Goal: Task Accomplishment & Management: Manage account settings

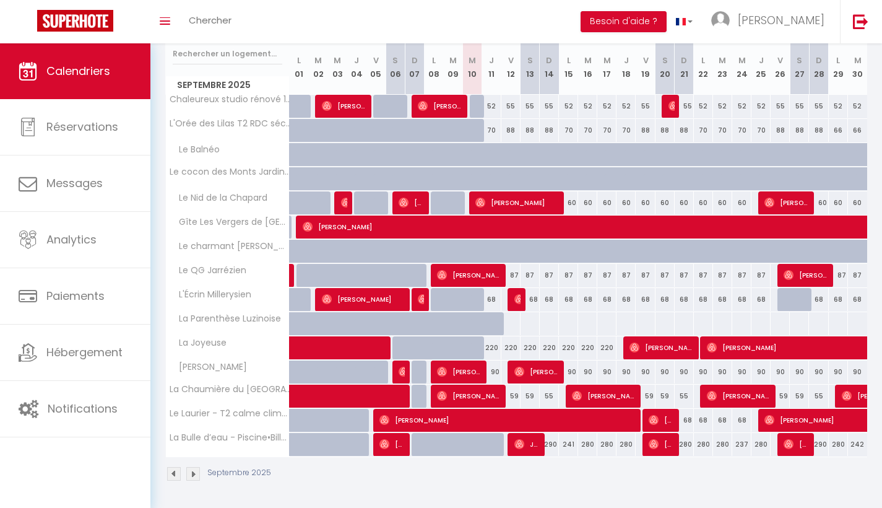
scroll to position [163, 0]
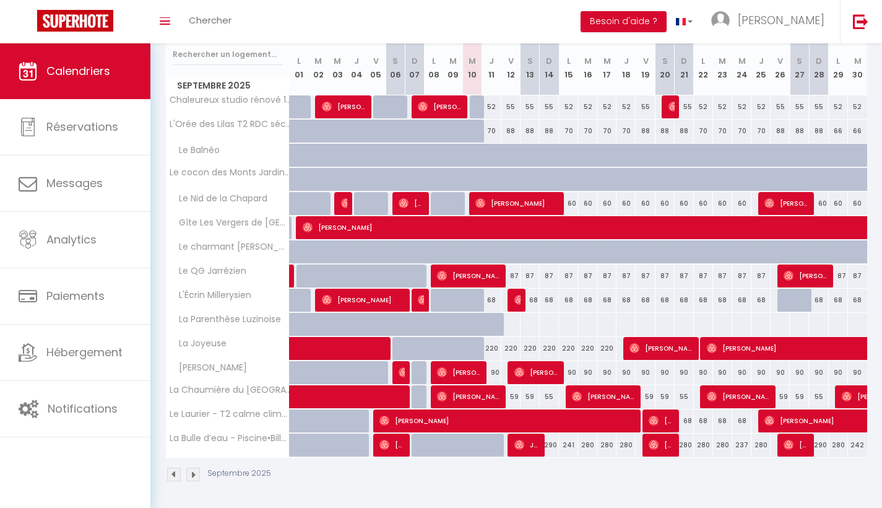
click at [176, 476] on img at bounding box center [174, 474] width 14 height 14
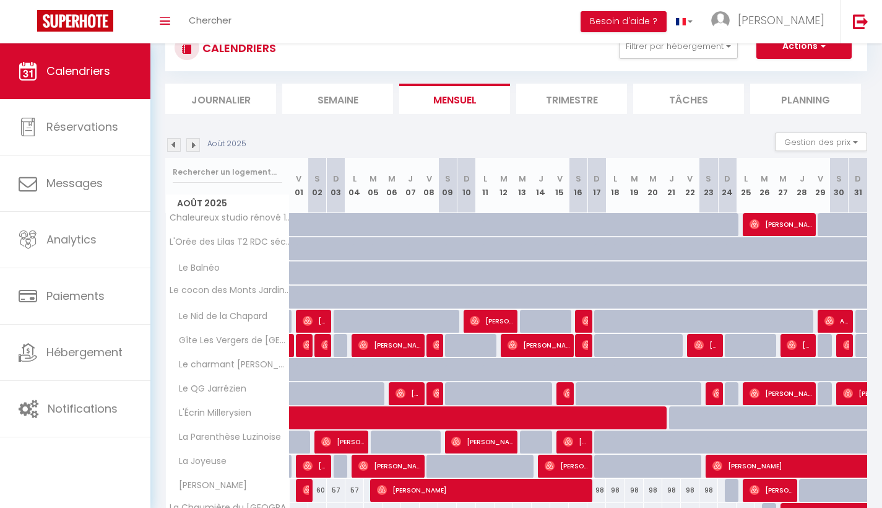
scroll to position [27, 0]
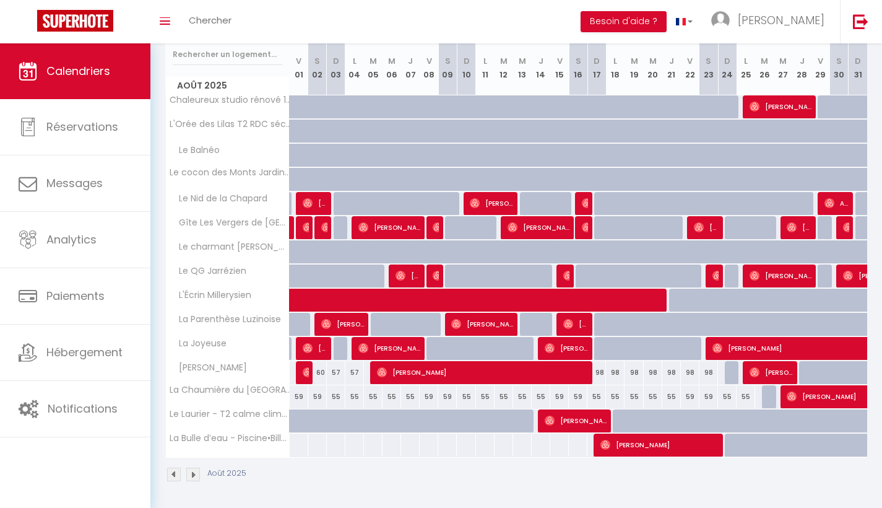
click at [191, 478] on img at bounding box center [193, 474] width 14 height 14
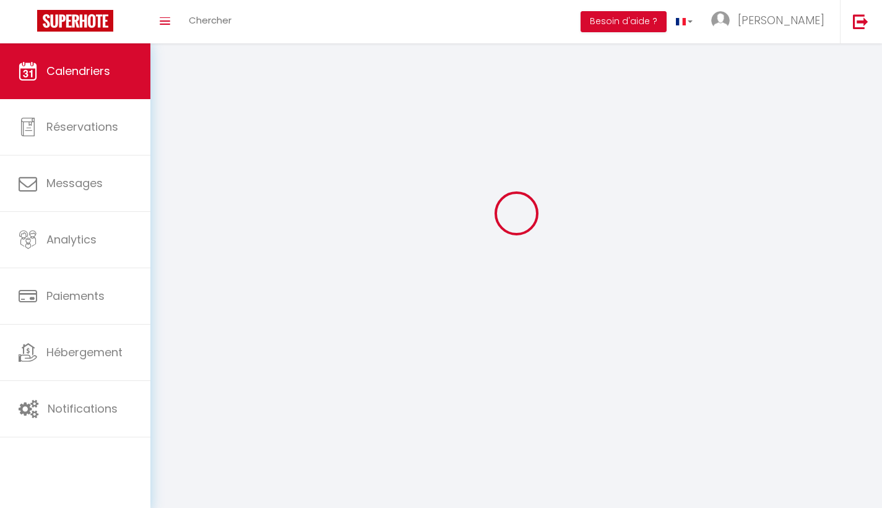
scroll to position [43, 0]
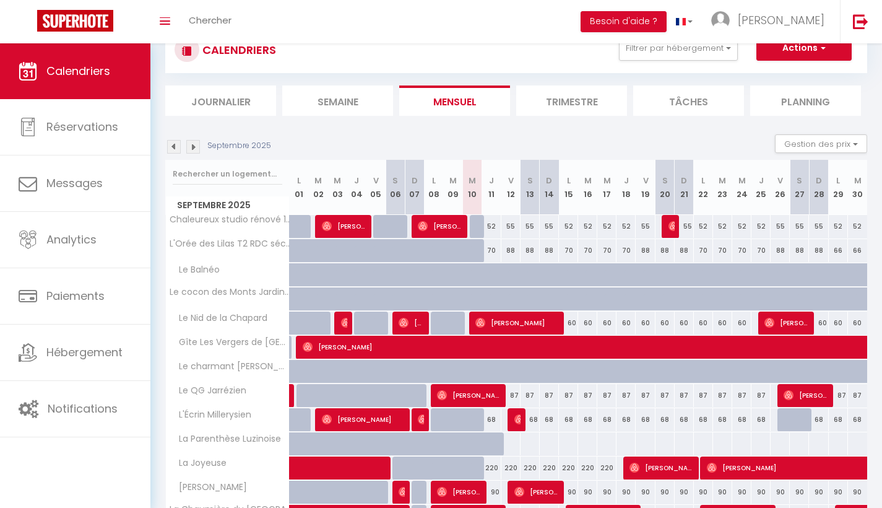
click at [249, 101] on li "Journalier" at bounding box center [220, 100] width 111 height 30
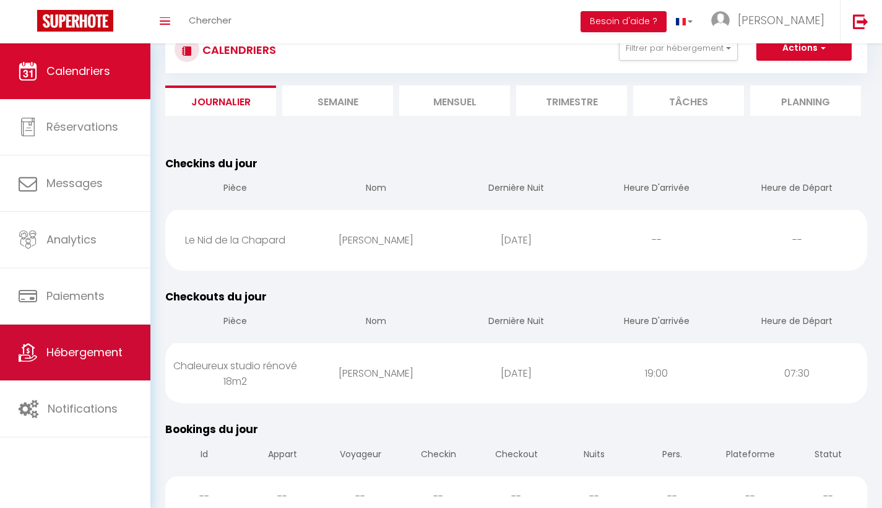
click at [80, 341] on link "Hébergement" at bounding box center [75, 352] width 150 height 56
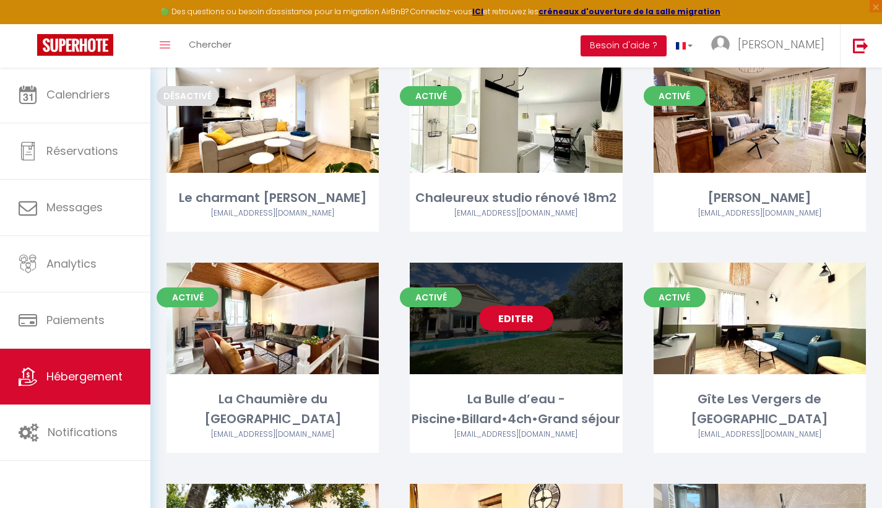
scroll to position [165, 0]
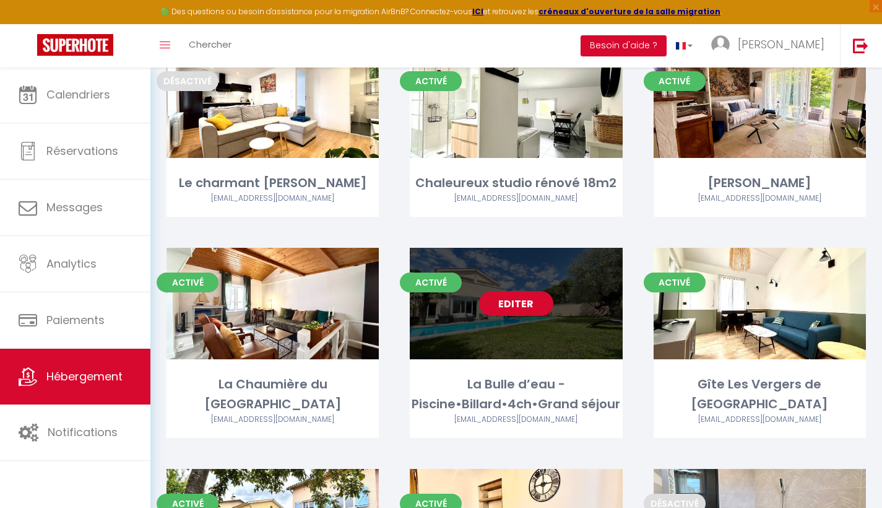
click at [540, 305] on link "Editer" at bounding box center [516, 303] width 74 height 25
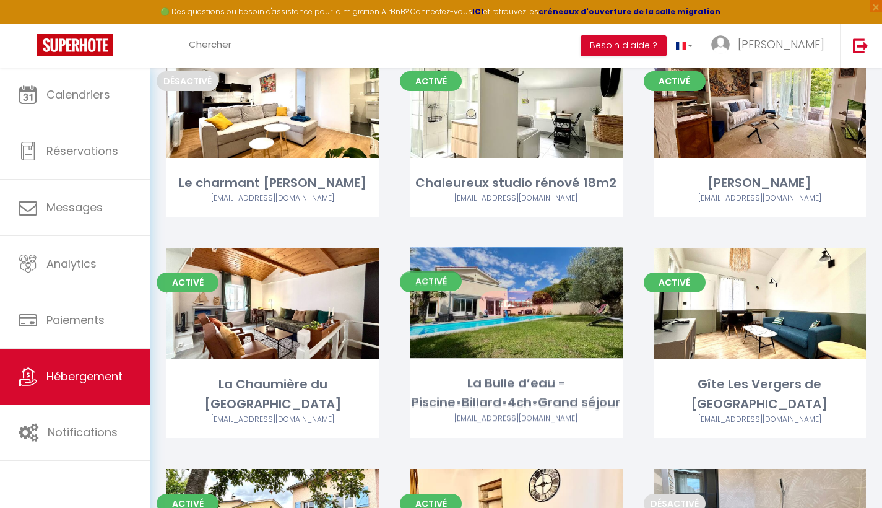
click at [532, 295] on link "Editer" at bounding box center [516, 303] width 74 height 25
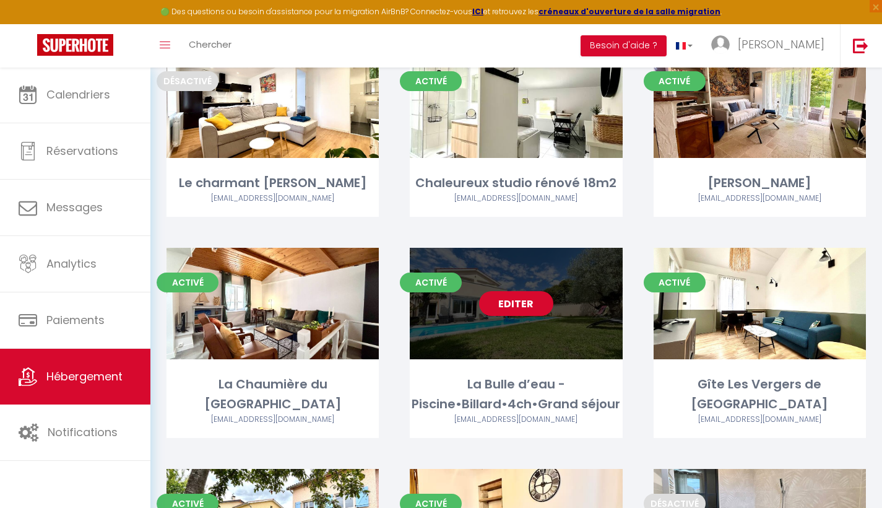
click at [513, 300] on link "Editer" at bounding box center [516, 303] width 74 height 25
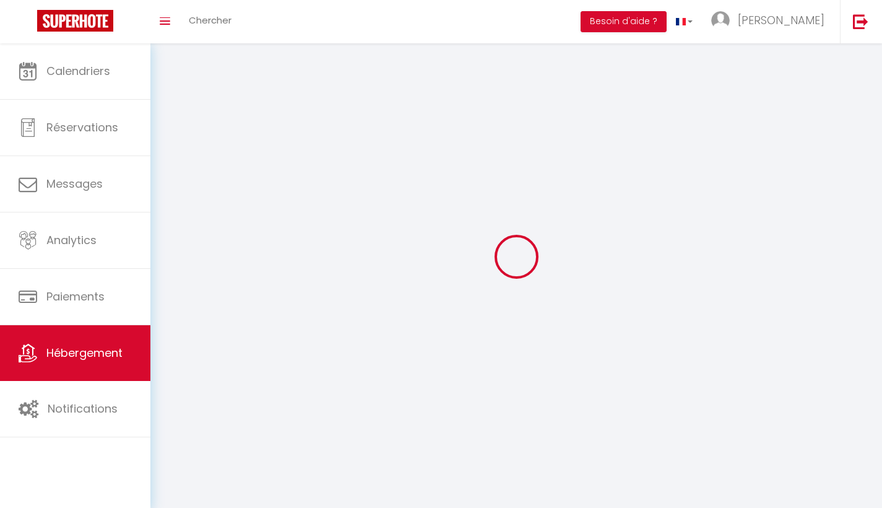
select select
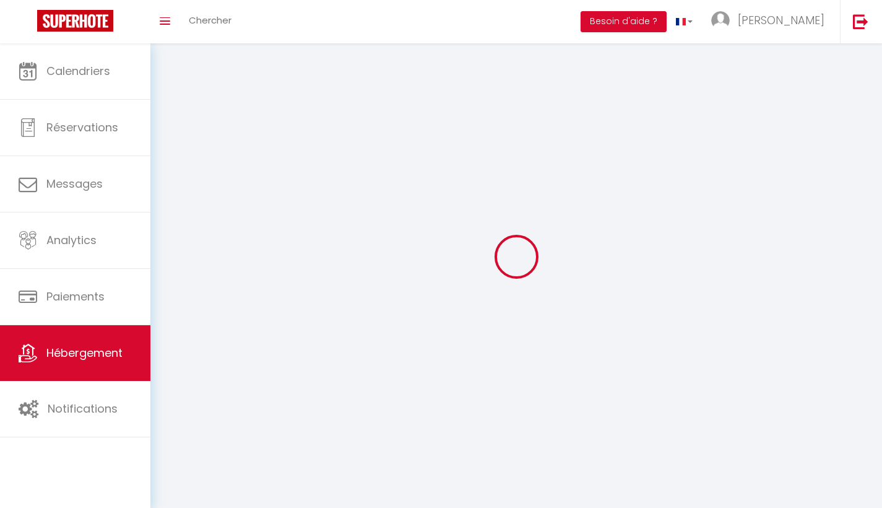
select select
checkbox input "false"
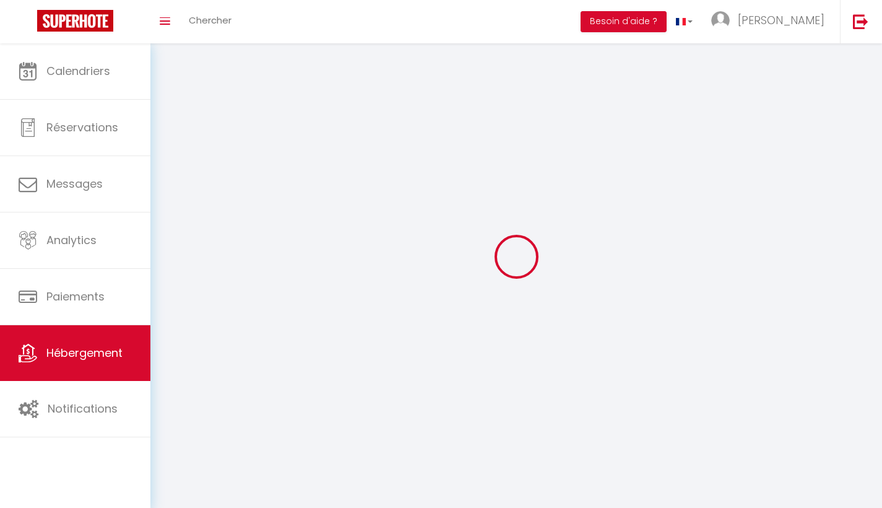
select select
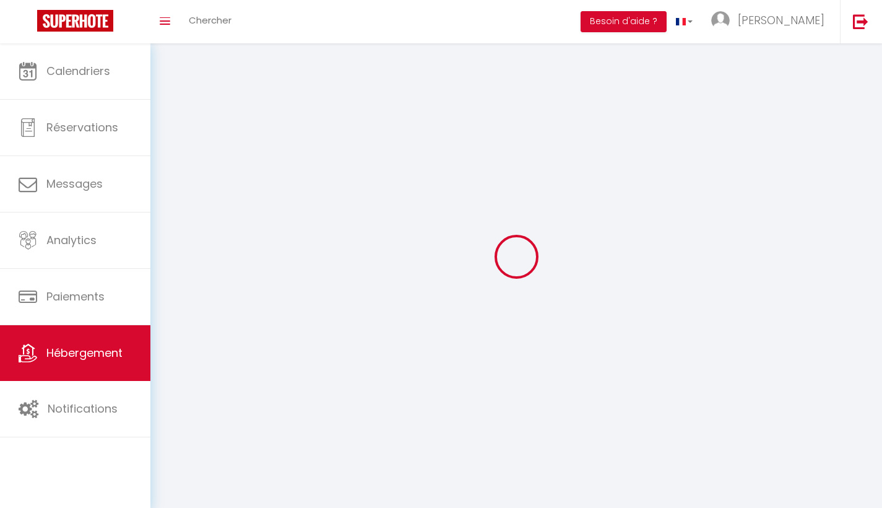
select select
checkbox input "false"
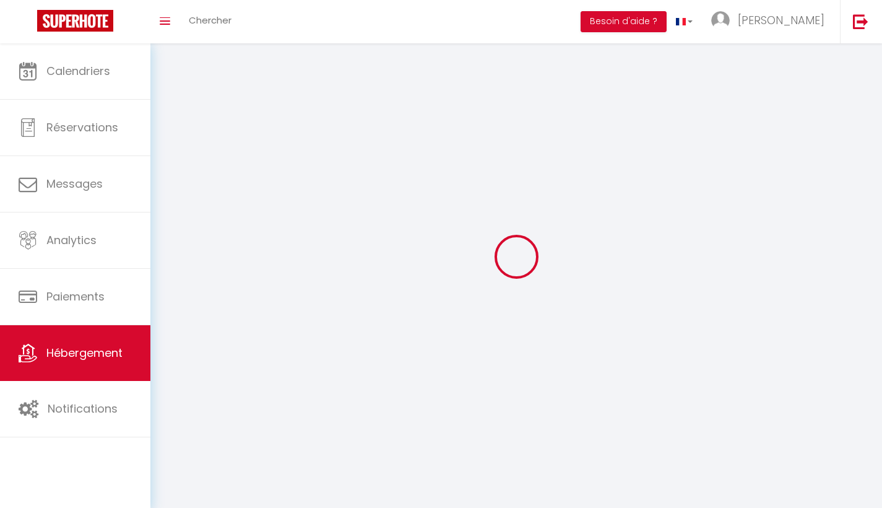
checkbox input "false"
select select
select select "28"
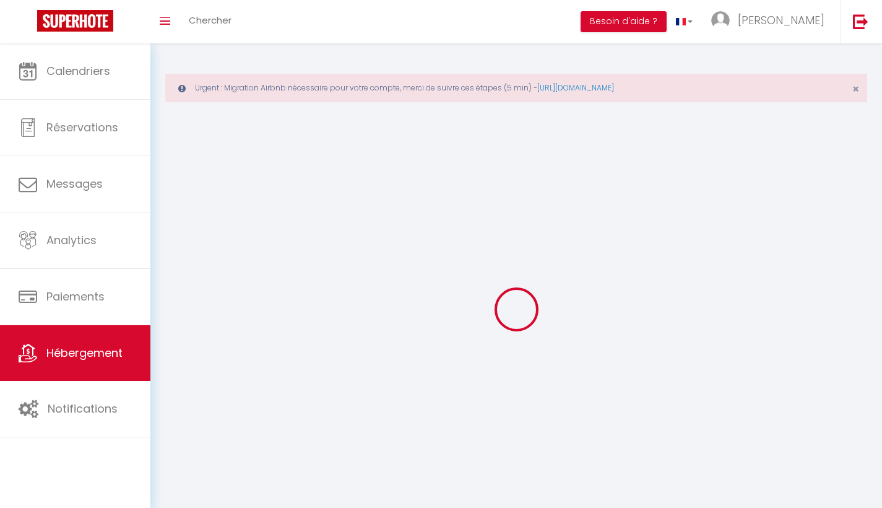
select select
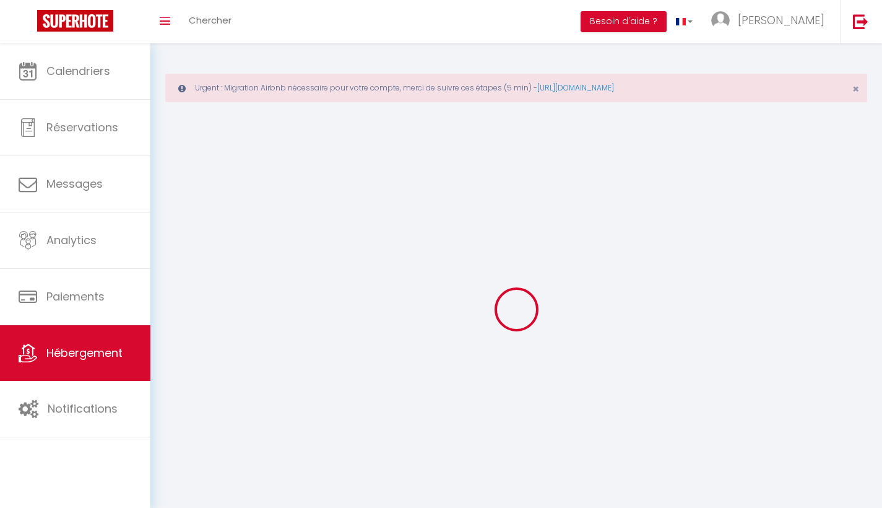
select select
checkbox input "false"
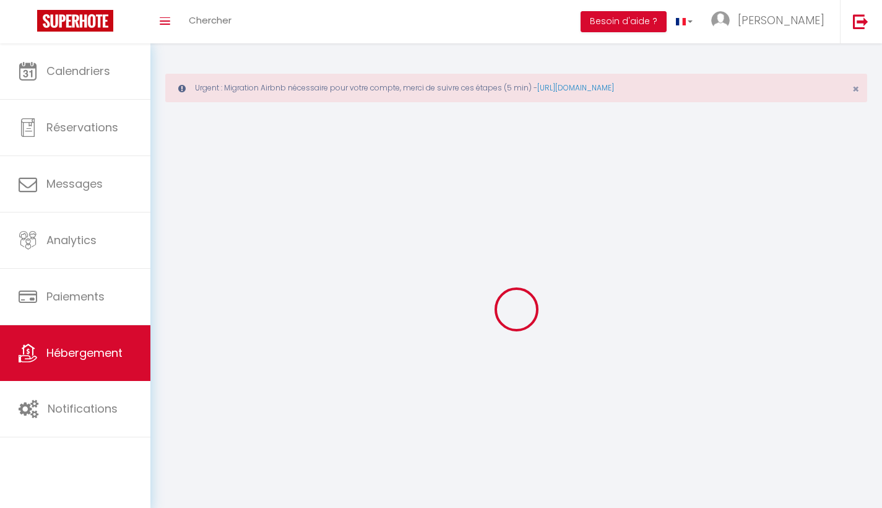
select select
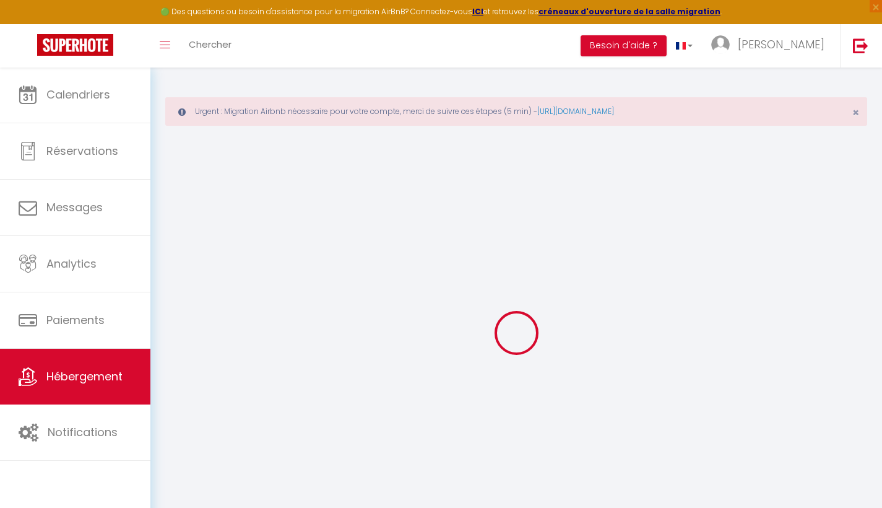
select select
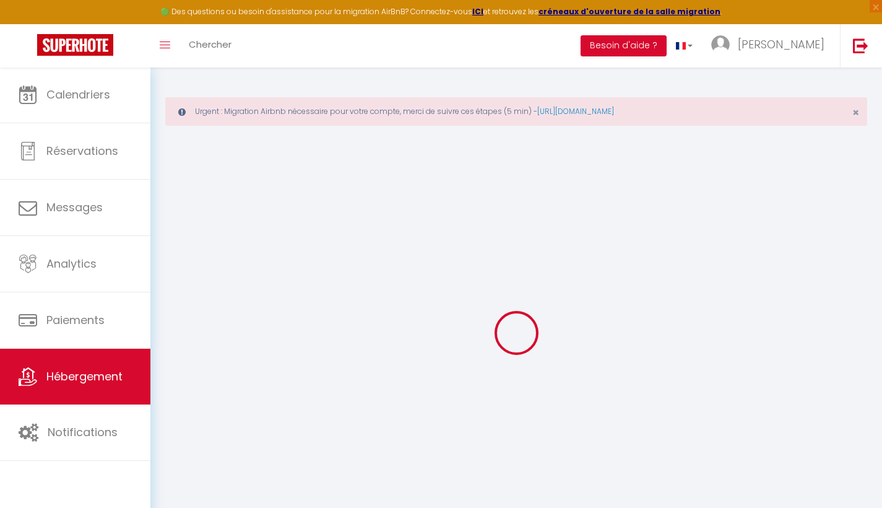
select select
checkbox input "false"
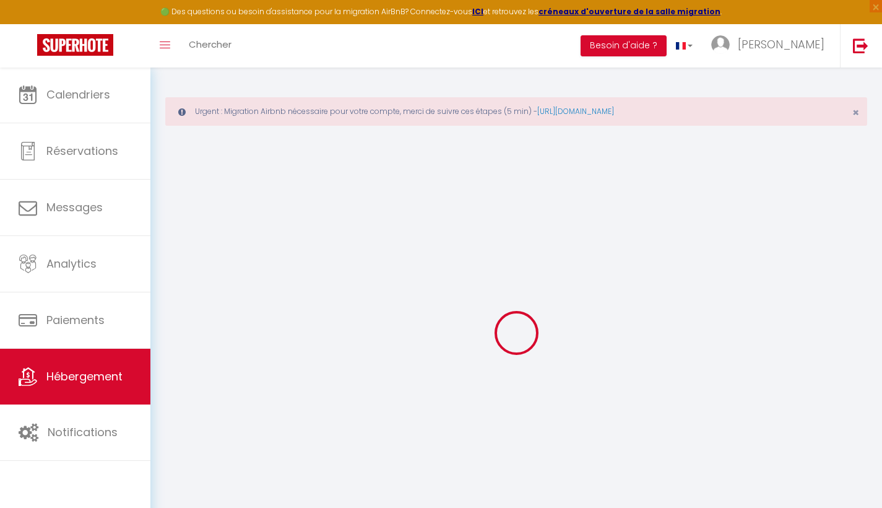
select select
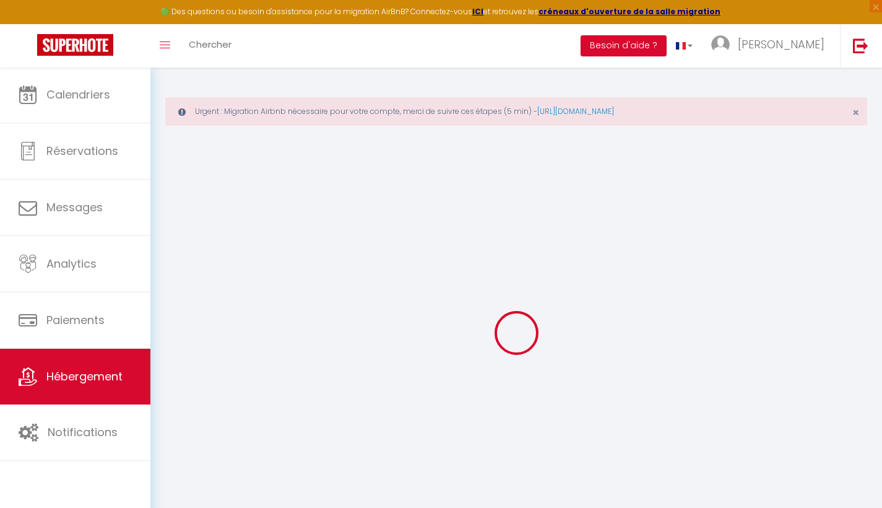
select select
checkbox input "false"
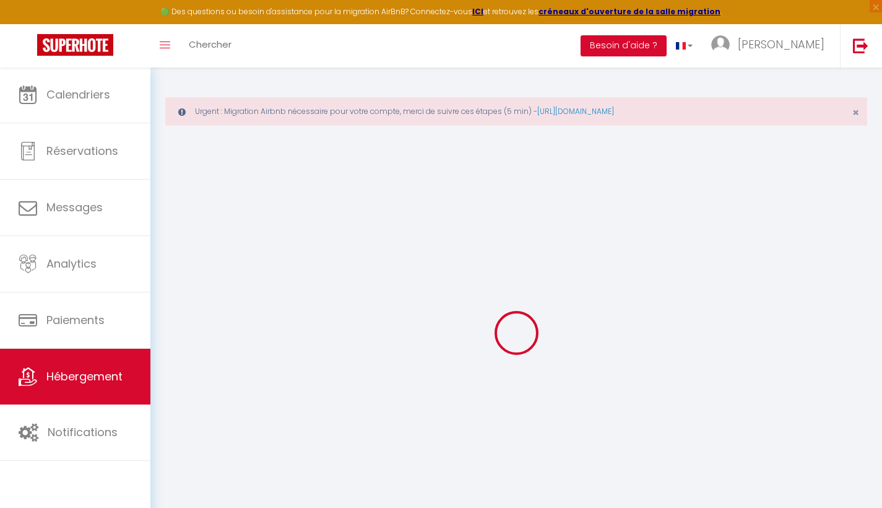
checkbox input "false"
select select
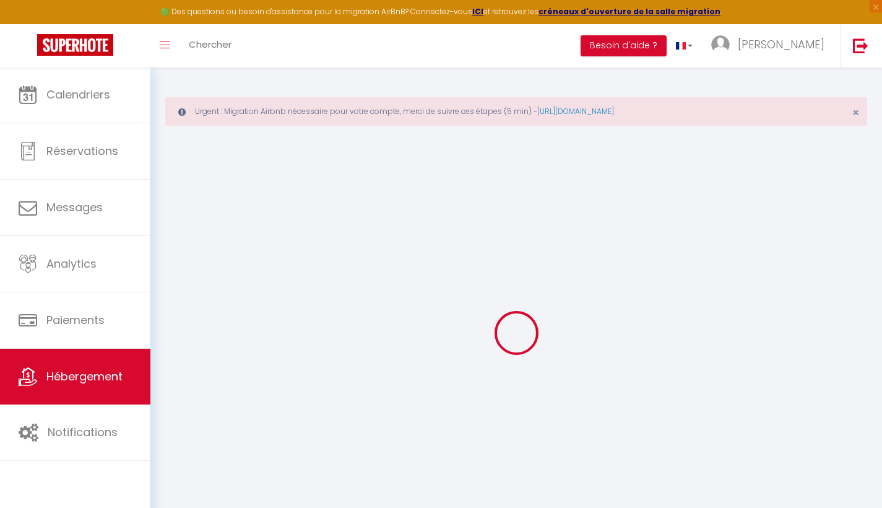
select select
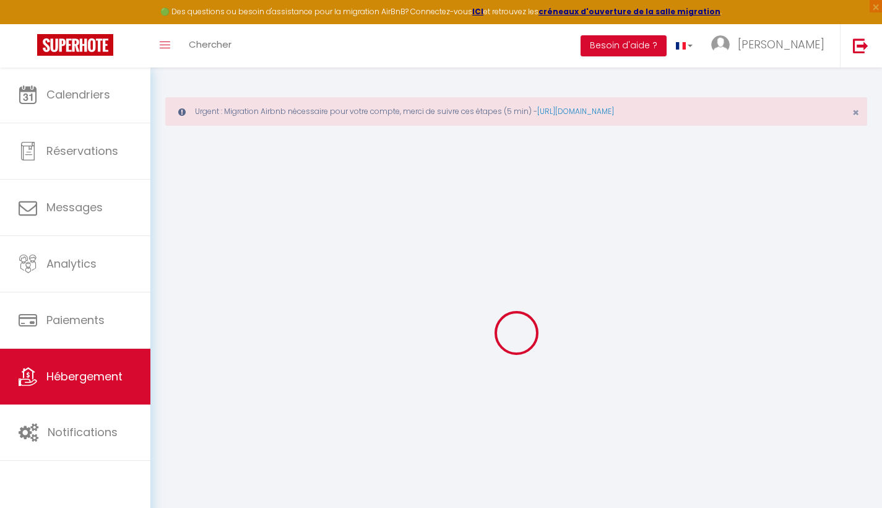
checkbox input "false"
select select
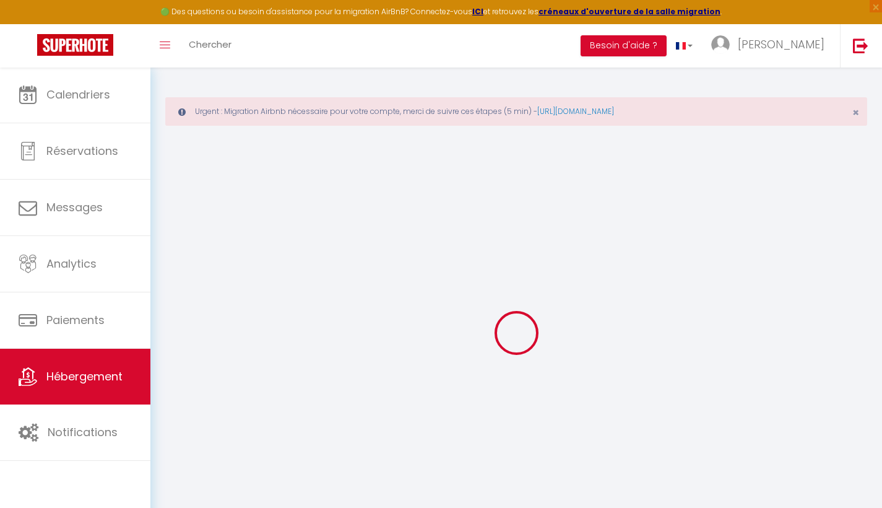
select select
type input "La Bulle d’eau - Piscine•Billard•4ch•Grand séjour"
type input "Danièle et Julien"
type input "METZLER"
type input "51B résidence les balisiers-GISSAC"
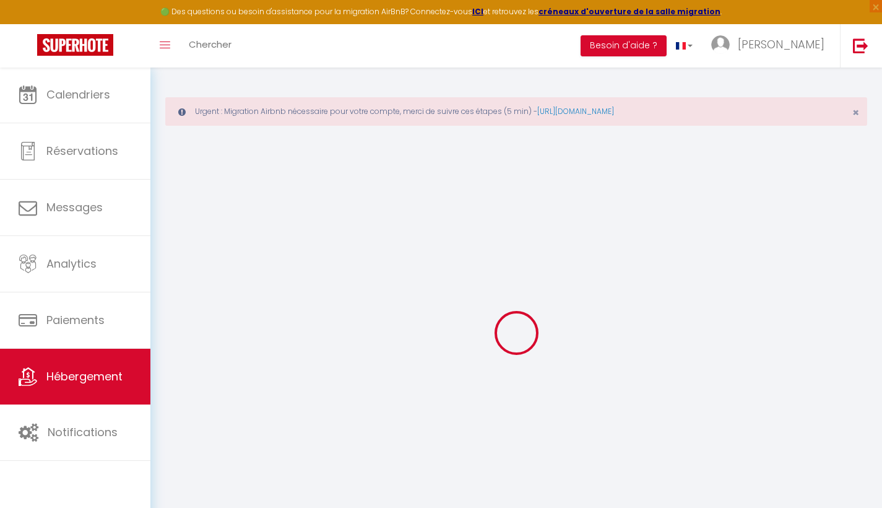
type input "97180"
type input "Sainte Anne"
select select "houses"
select select "8"
select select "4"
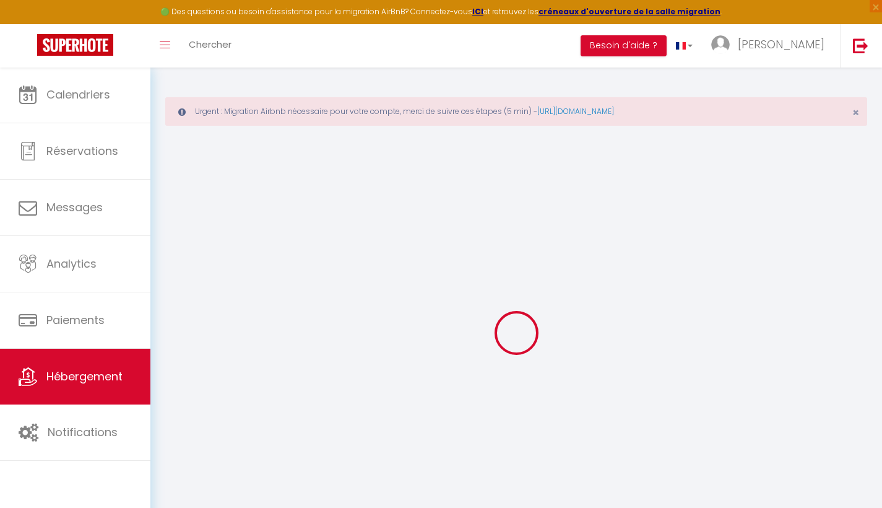
select select "3"
type input "280"
type input "90"
select select
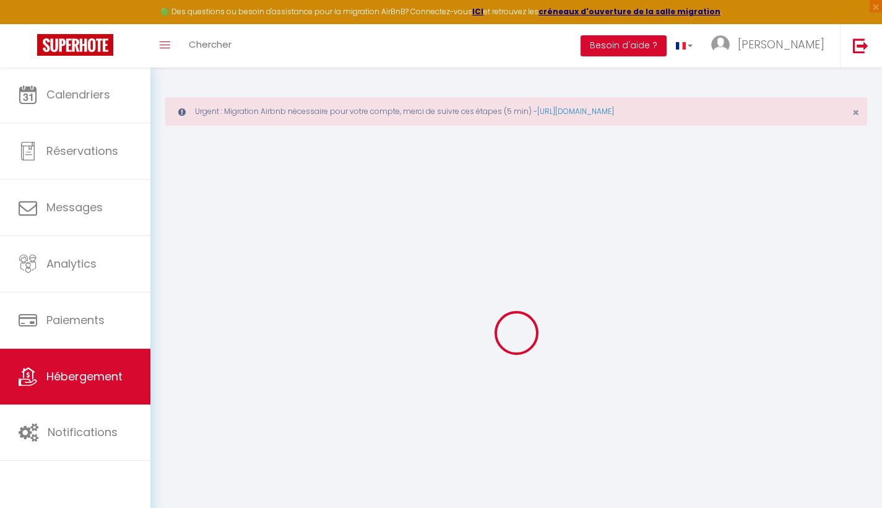
select select
type input "60 Chemin des Andrés"
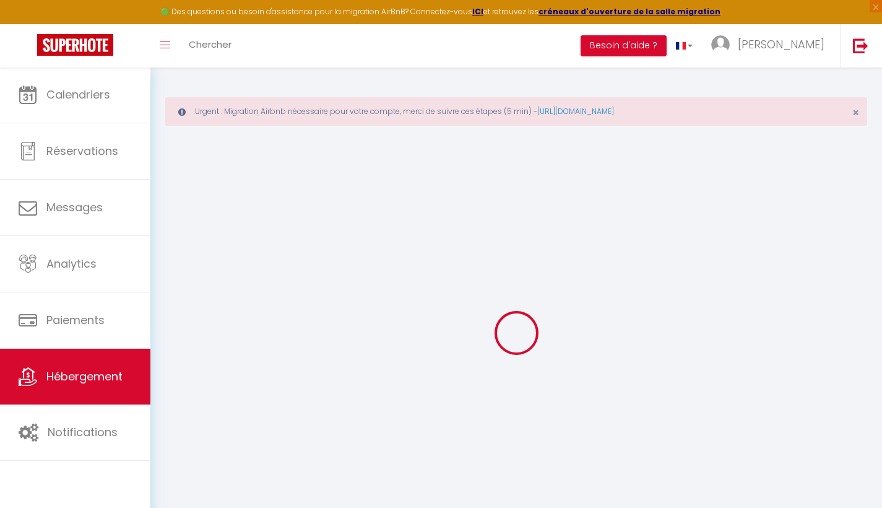
type input "69126"
type input "Brindas"
type input "maisonkinette@gmail.com"
select select "15878"
checkbox input "false"
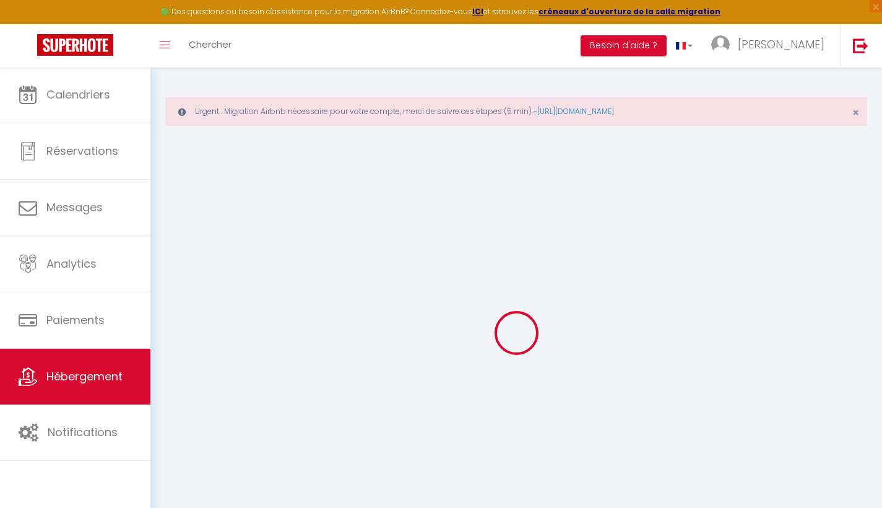
checkbox input "false"
type input "25"
type input "90"
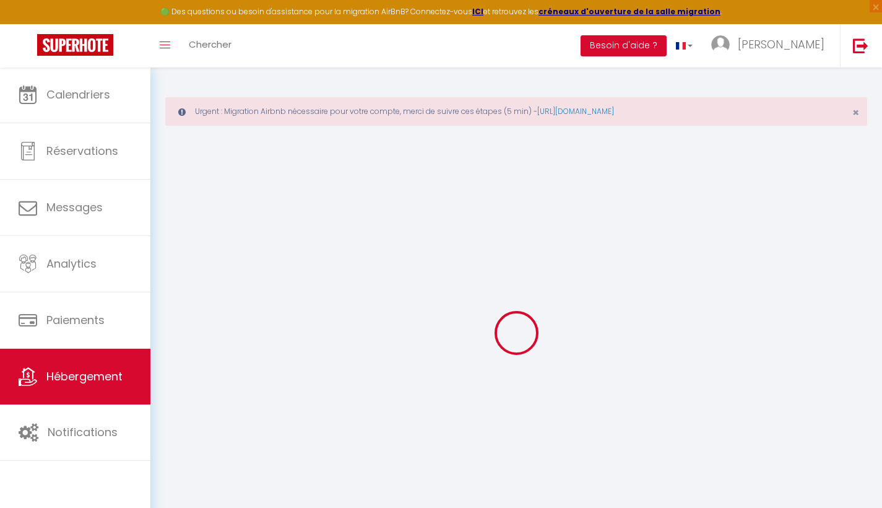
type input "0"
select select
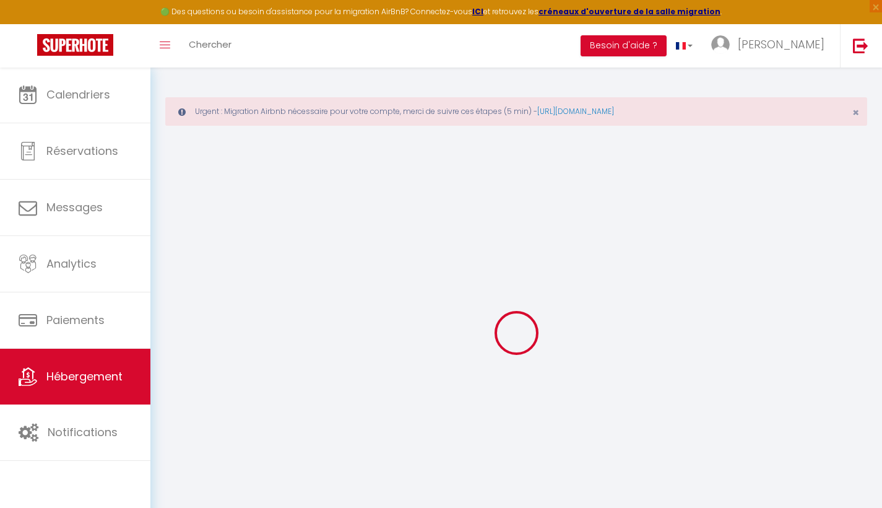
select select
checkbox input "false"
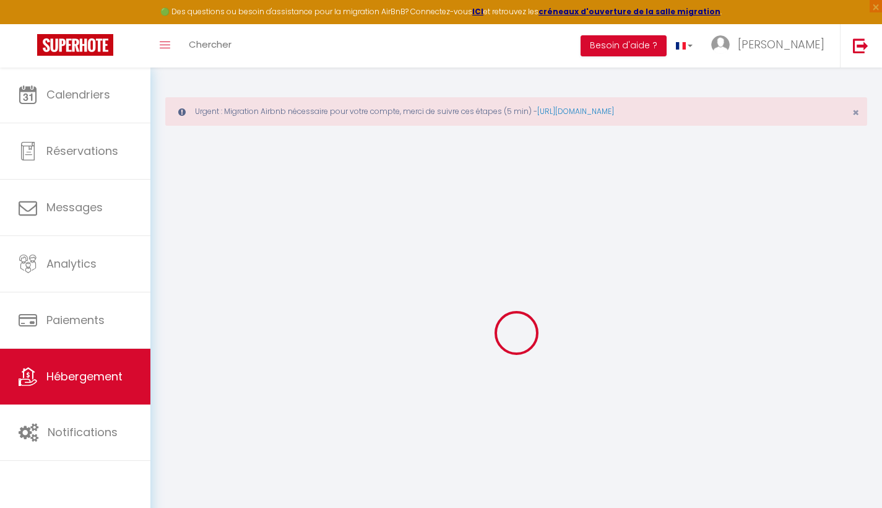
checkbox input "false"
select select "villa"
select select "47789"
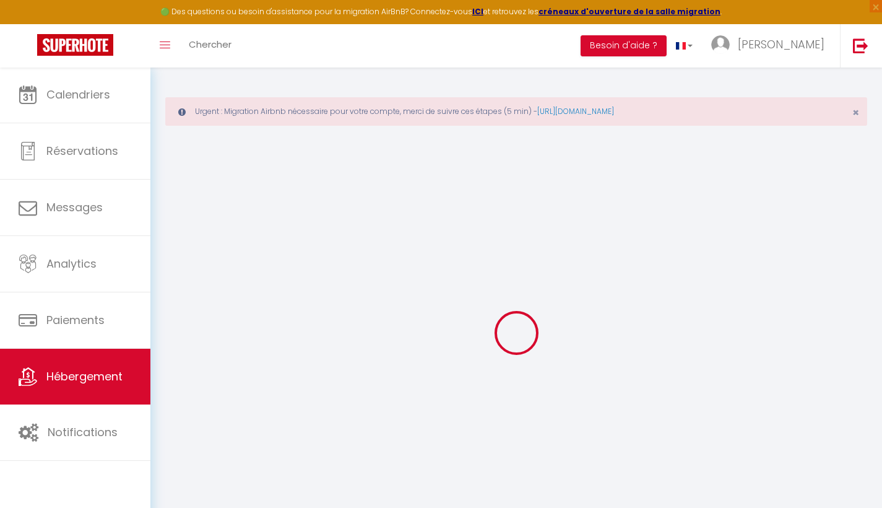
select select
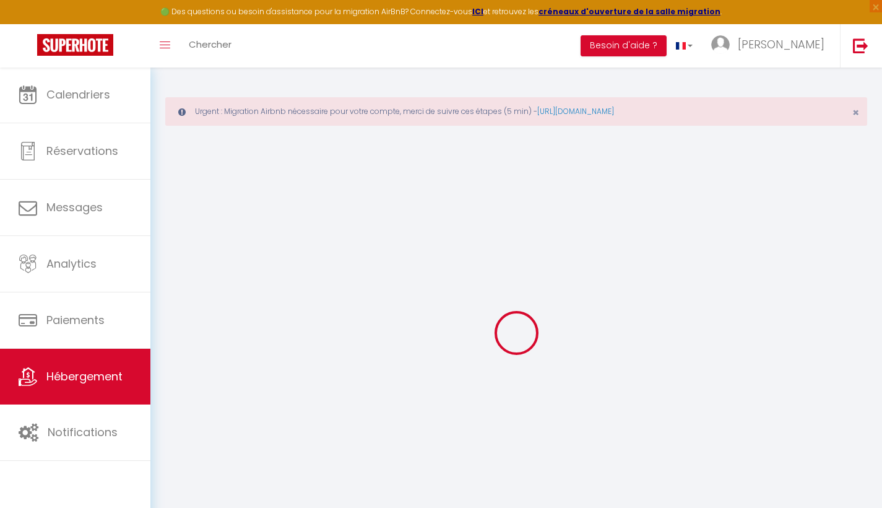
select select
checkbox input "false"
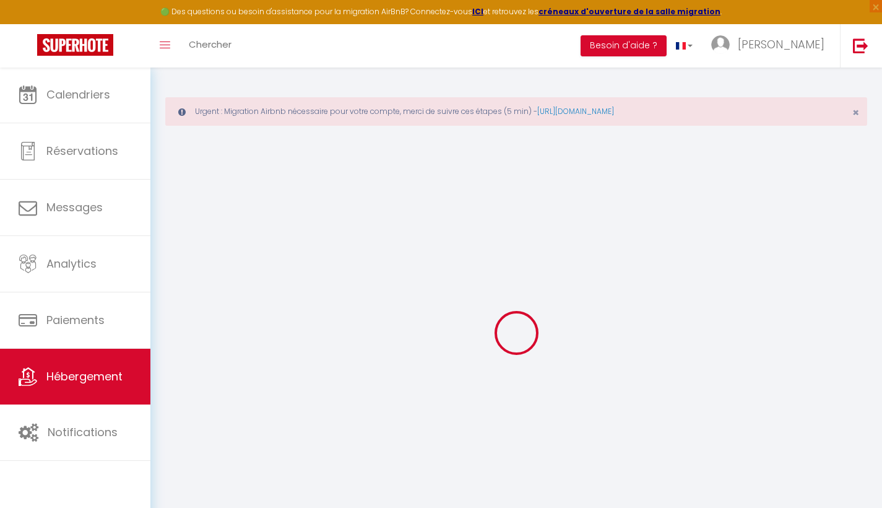
checkbox input "false"
select select "17:00"
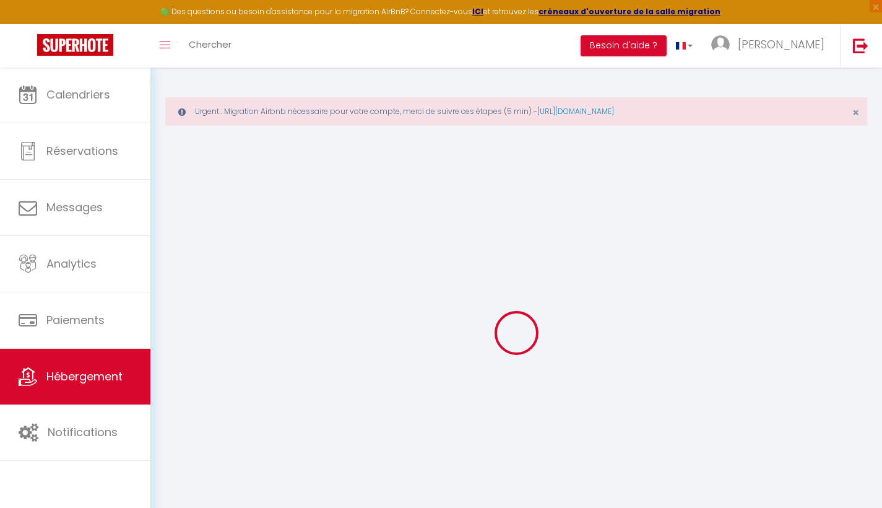
select select "23:45"
select select "10:00"
select select "30"
select select "120"
select select "14:00"
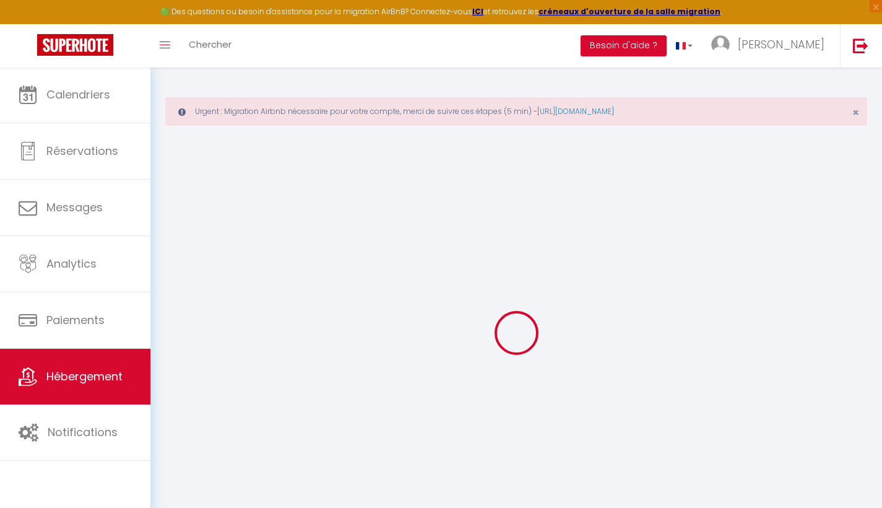
checkbox input "false"
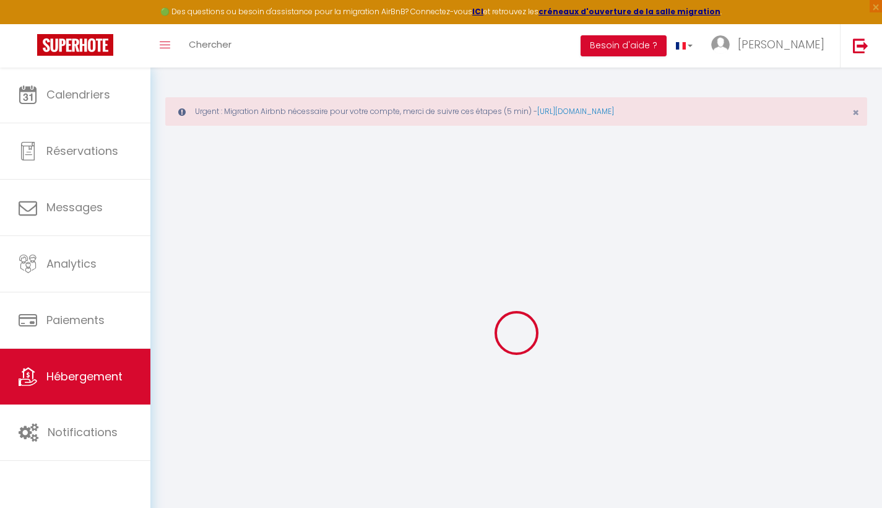
checkbox input "false"
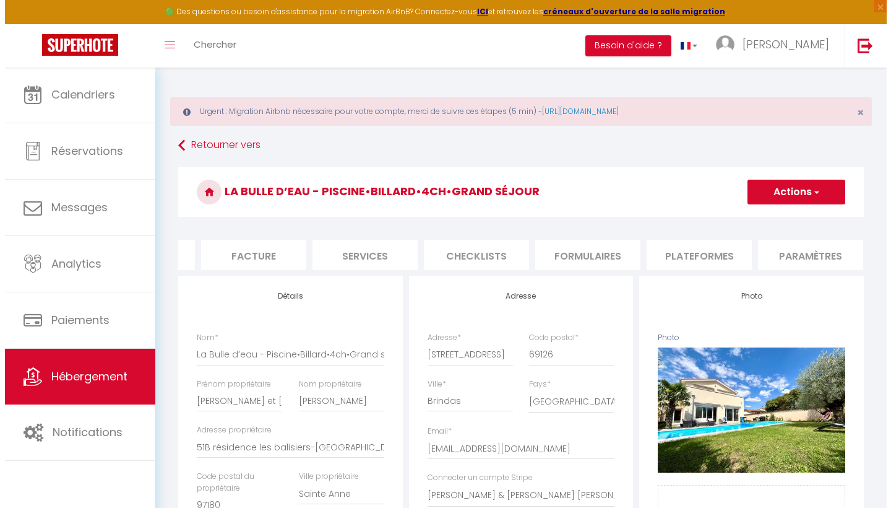
scroll to position [0, 225]
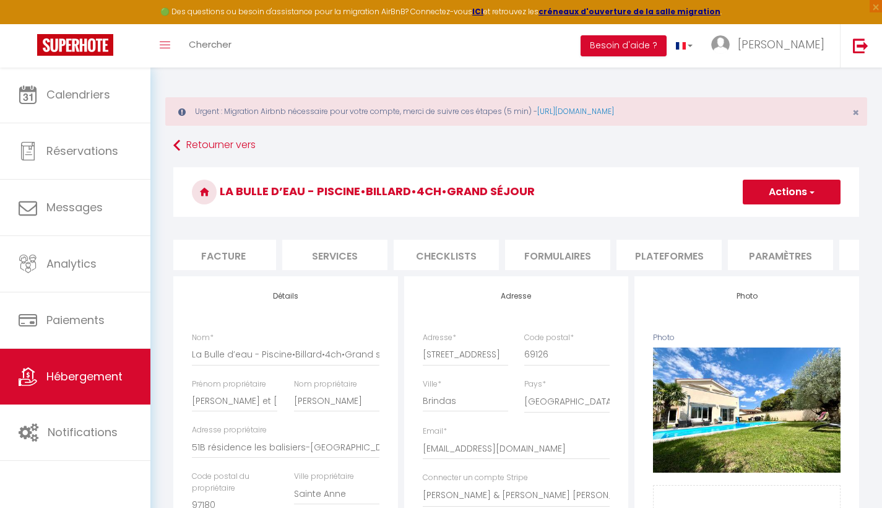
click at [475, 255] on li "Checklists" at bounding box center [446, 255] width 105 height 30
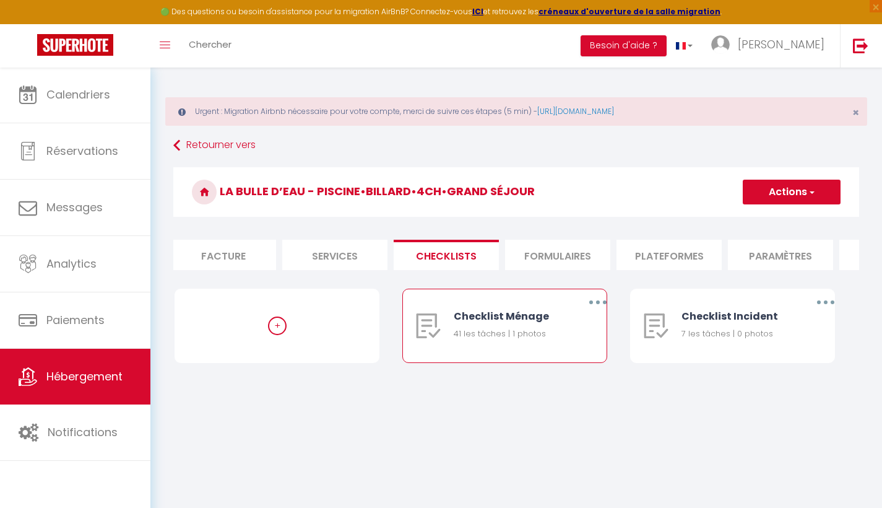
click at [605, 312] on button "button" at bounding box center [598, 302] width 35 height 20
click at [578, 329] on link "Editer" at bounding box center [566, 330] width 92 height 21
type input "Checklist Ménage"
type input "Procédure à suivre à la fin du ménage"
select select
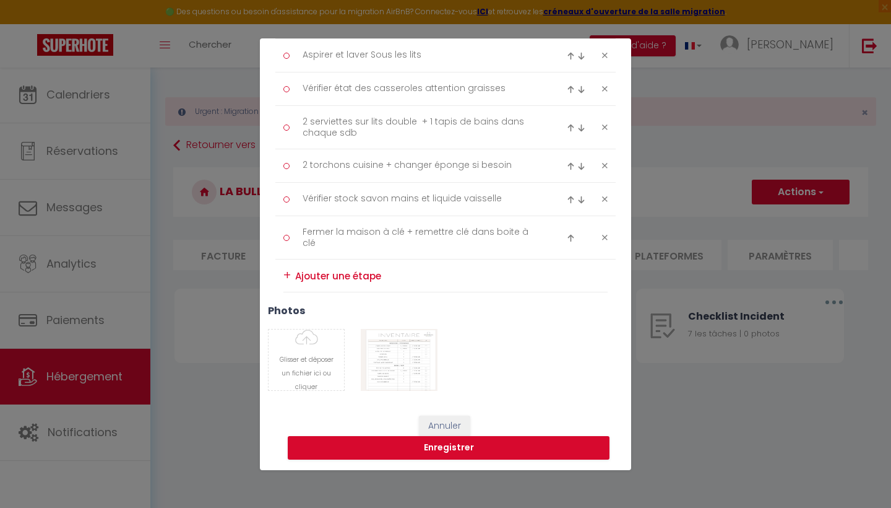
scroll to position [1458, 0]
click at [323, 272] on textarea at bounding box center [451, 276] width 313 height 20
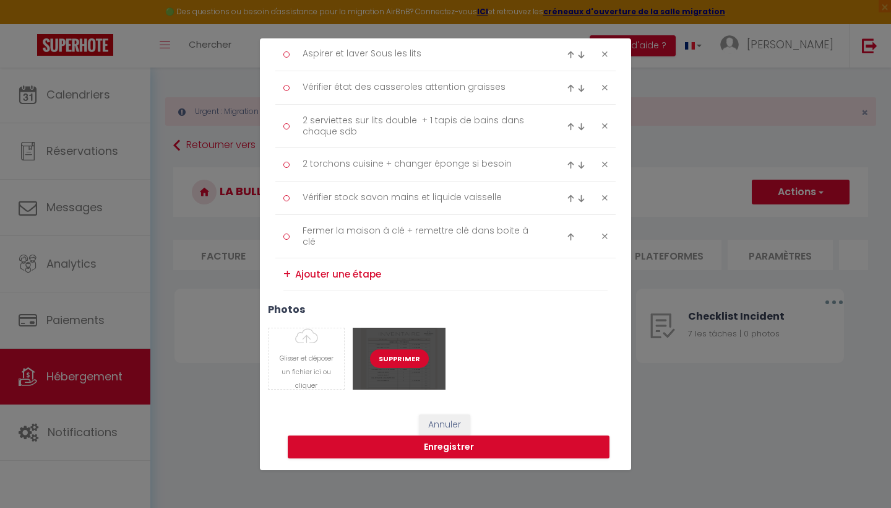
scroll to position [1458, 0]
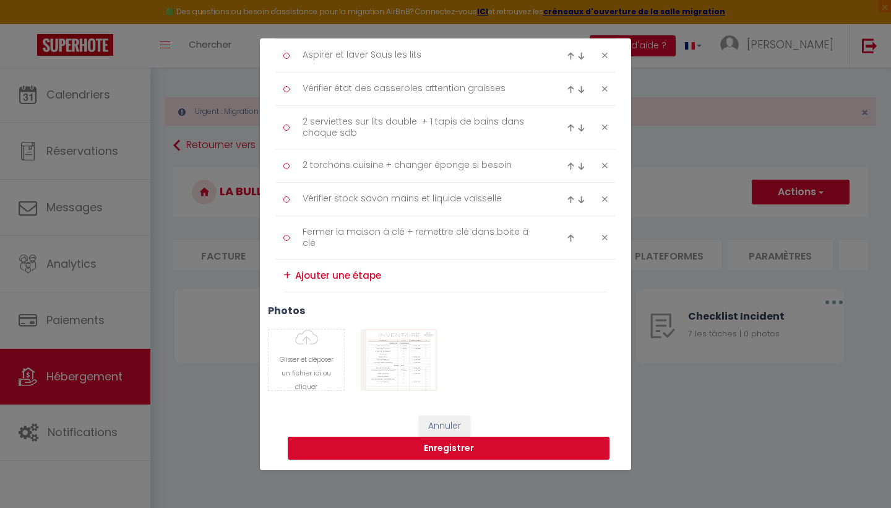
drag, startPoint x: 387, startPoint y: 360, endPoint x: 494, endPoint y: 366, distance: 107.3
click at [494, 366] on div "Glisser et déposer un fichier ici ou cliquer Ooops, something wrong happened. R…" at bounding box center [445, 360] width 371 height 62
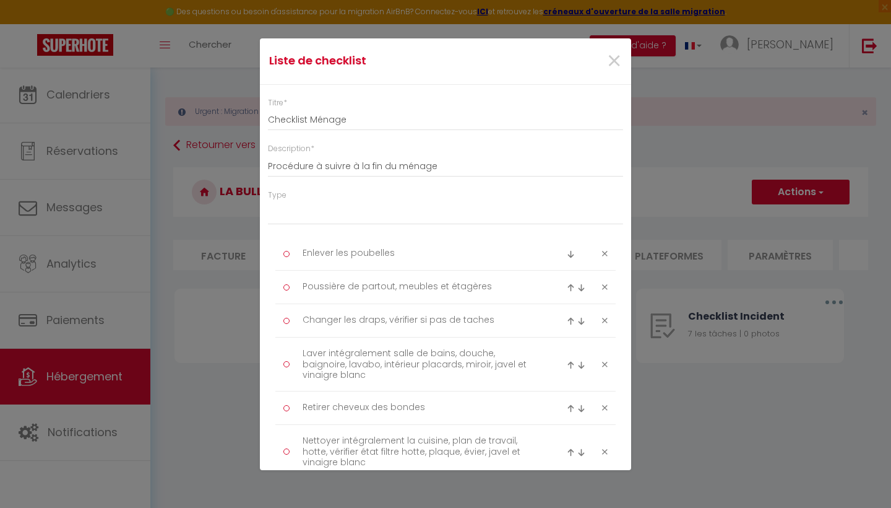
scroll to position [0, 0]
click at [607, 61] on span "×" at bounding box center [614, 61] width 15 height 37
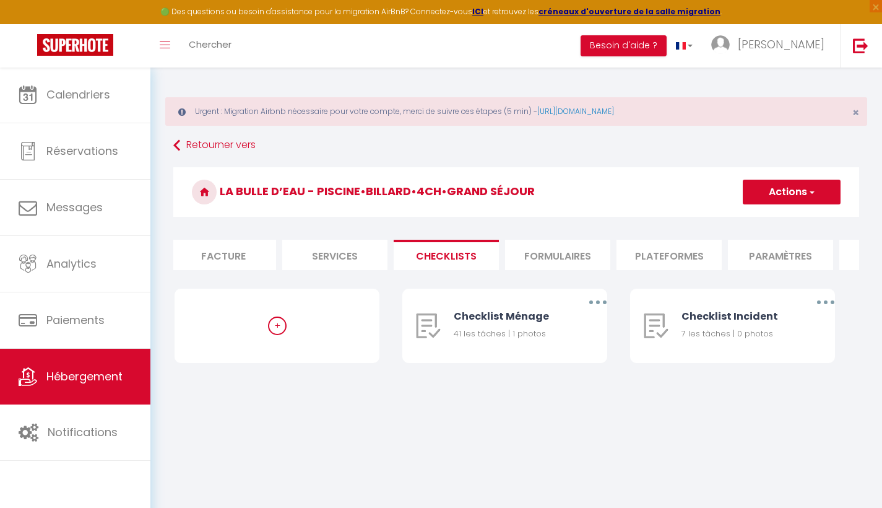
click at [566, 250] on li "Formulaires" at bounding box center [557, 255] width 105 height 30
select select
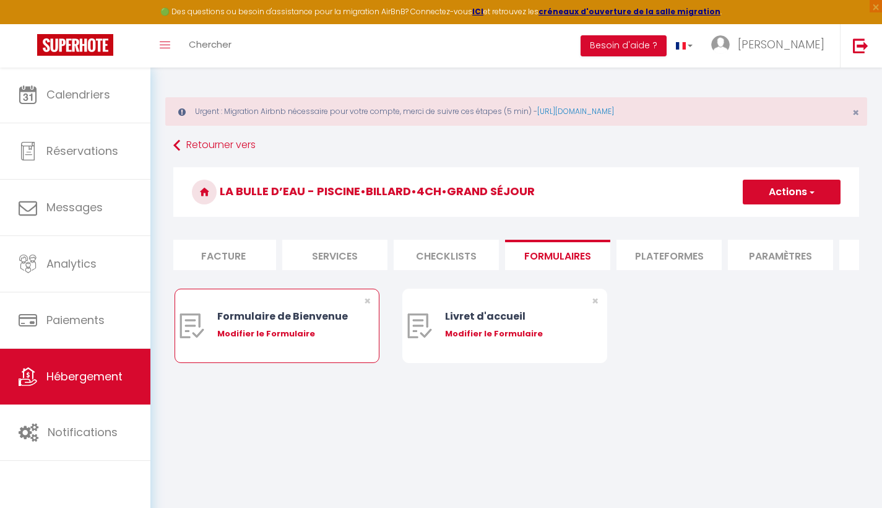
click at [310, 340] on div "Modifier le Formulaire" at bounding box center [285, 333] width 137 height 12
type input "Formulaire de Bienvenue"
type input "Afin de préparer au mieux votre arrivée et recevoir votre Guide de Bienvenue, j…"
select select "[object Object]"
radio input "true"
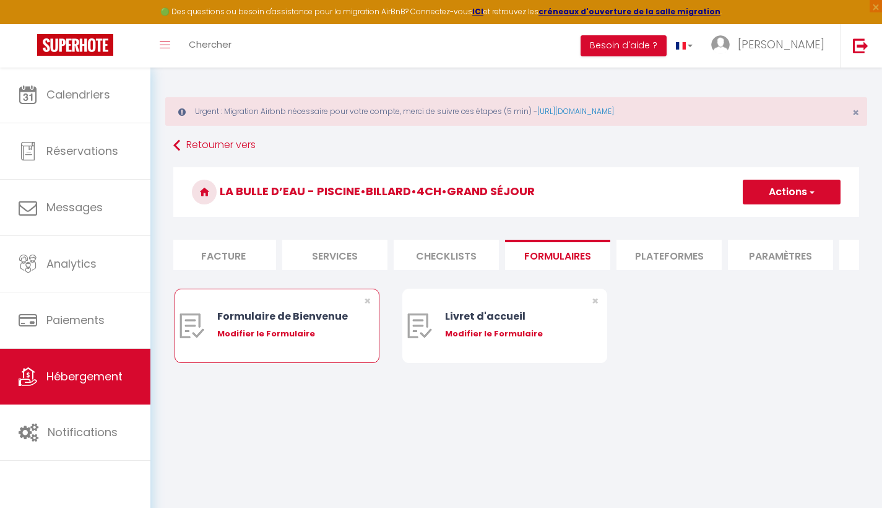
type input "https://superhote.com/confirmation"
select select
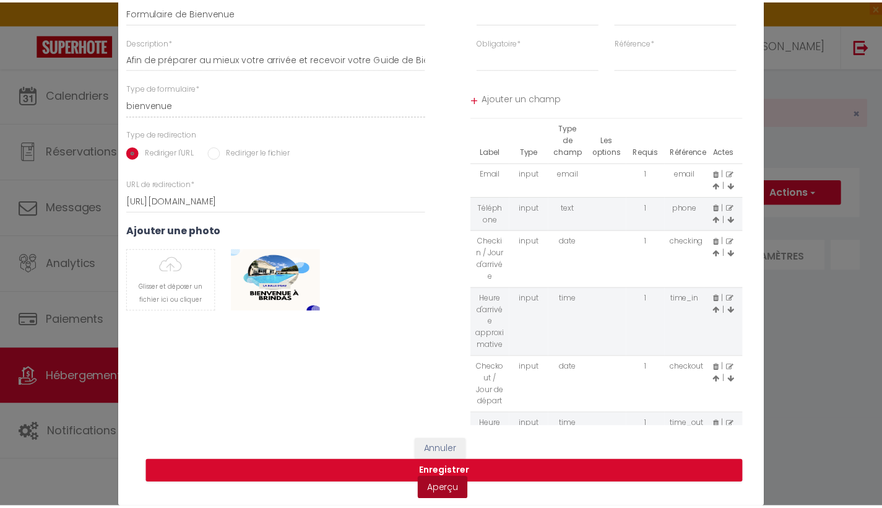
scroll to position [34, 0]
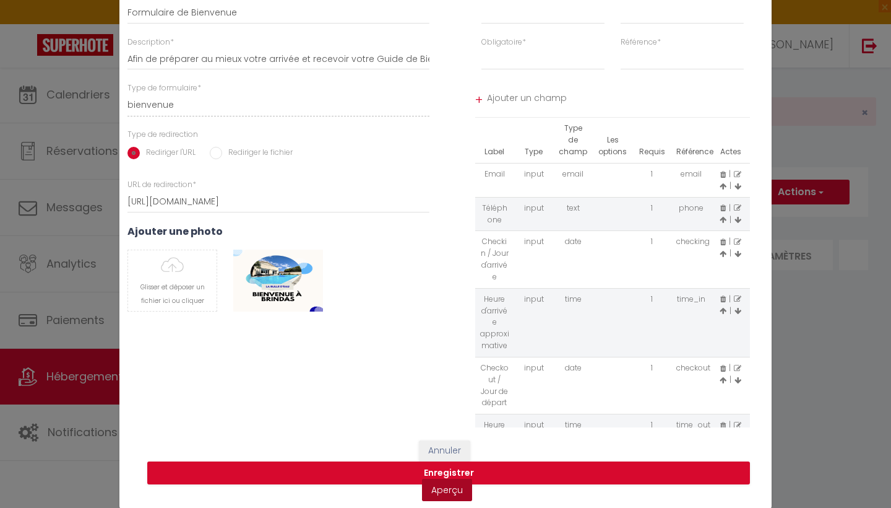
click at [450, 491] on link "Aperçu" at bounding box center [447, 489] width 50 height 22
click at [450, 448] on button "Annuler" at bounding box center [444, 450] width 51 height 21
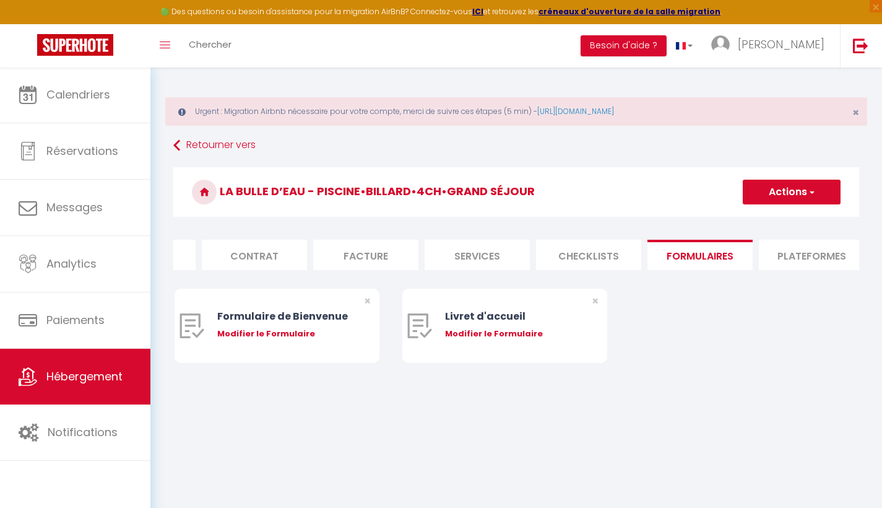
scroll to position [0, 0]
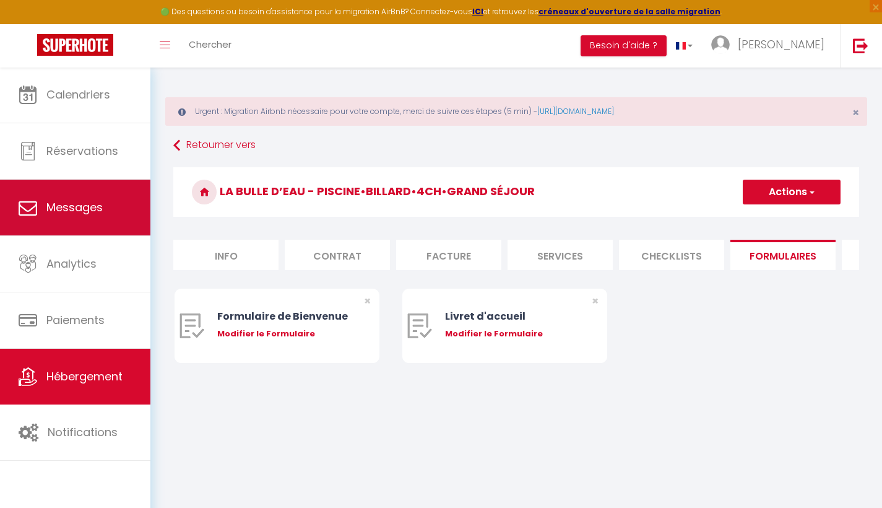
click at [80, 208] on span "Messages" at bounding box center [74, 206] width 56 height 15
select select "message"
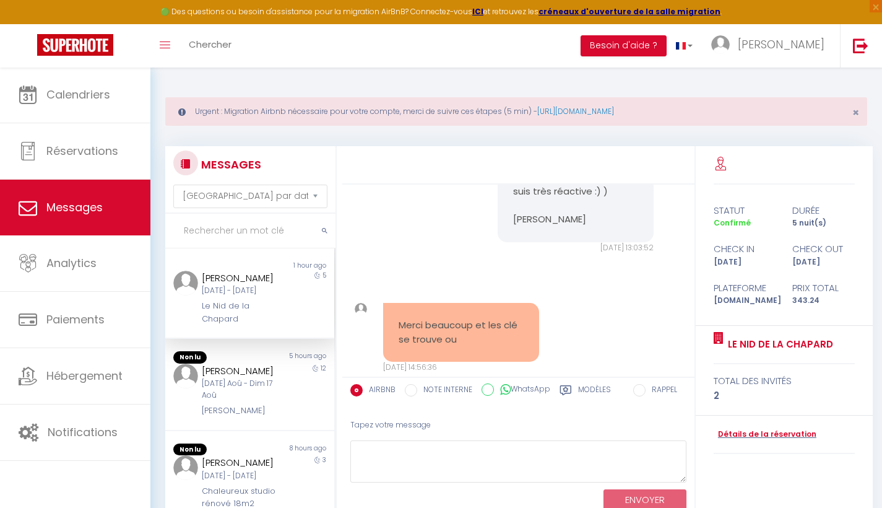
scroll to position [4123, 0]
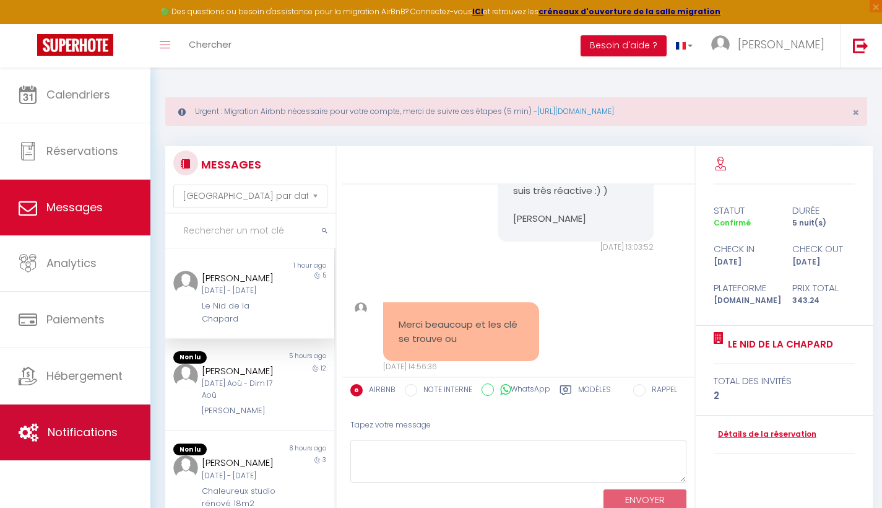
click at [74, 428] on span "Notifications" at bounding box center [83, 431] width 70 height 15
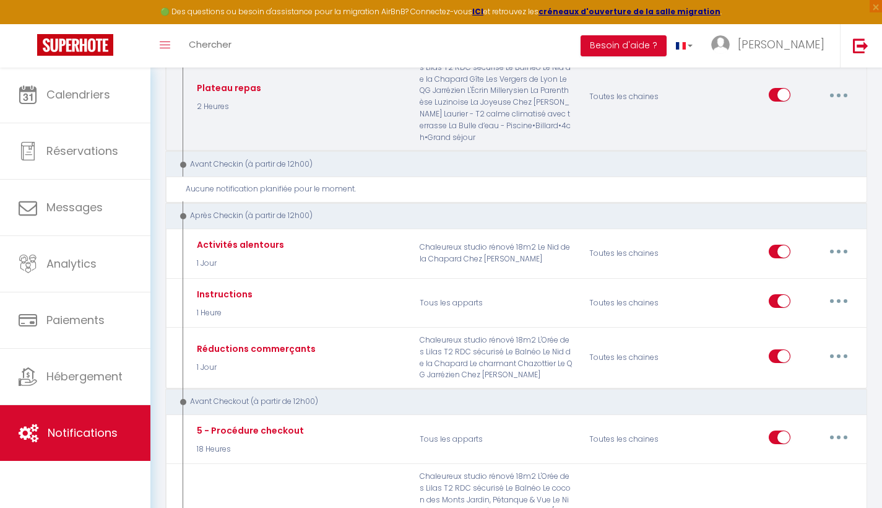
scroll to position [352, 0]
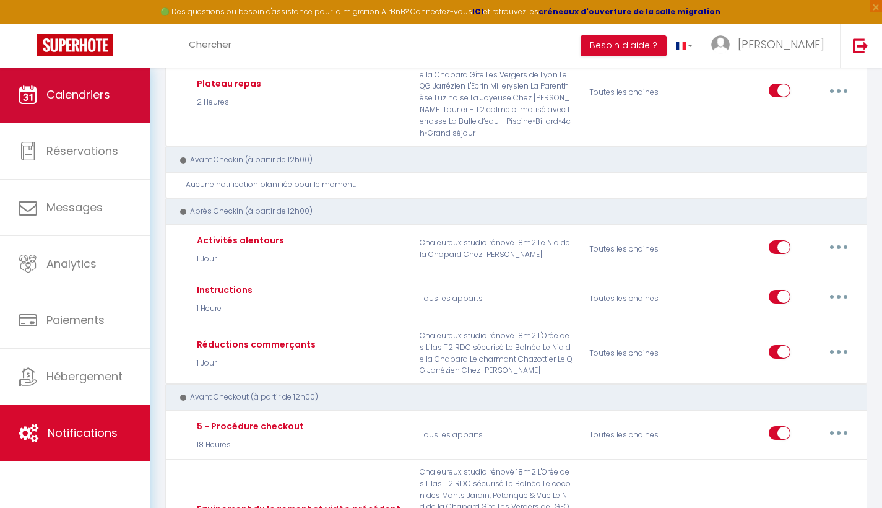
click at [118, 95] on link "Calendriers" at bounding box center [75, 95] width 150 height 56
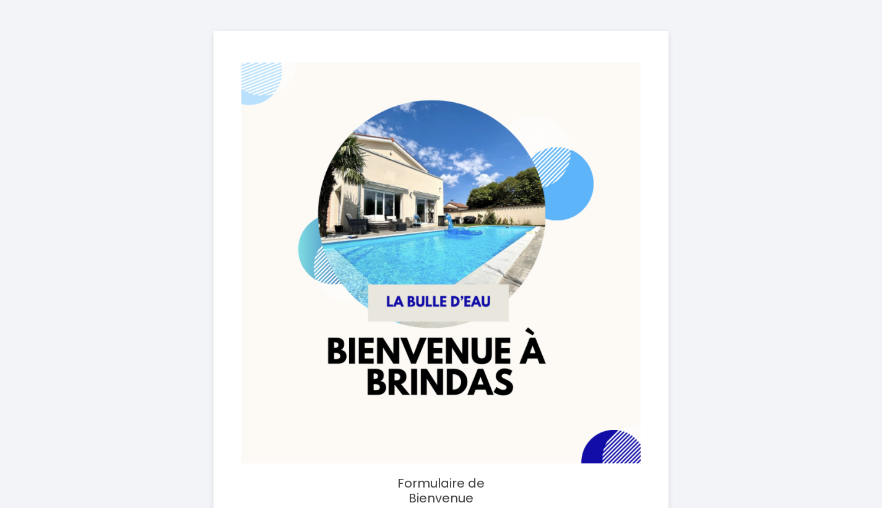
select select
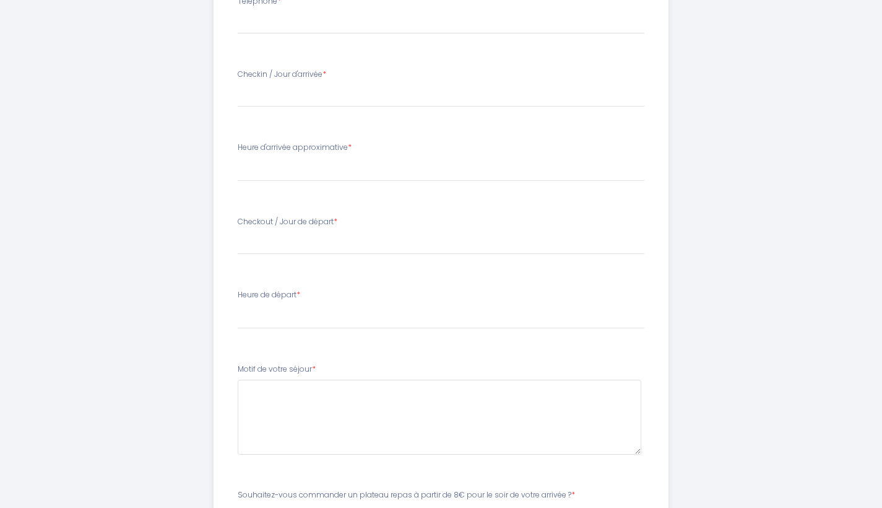
scroll to position [743, 0]
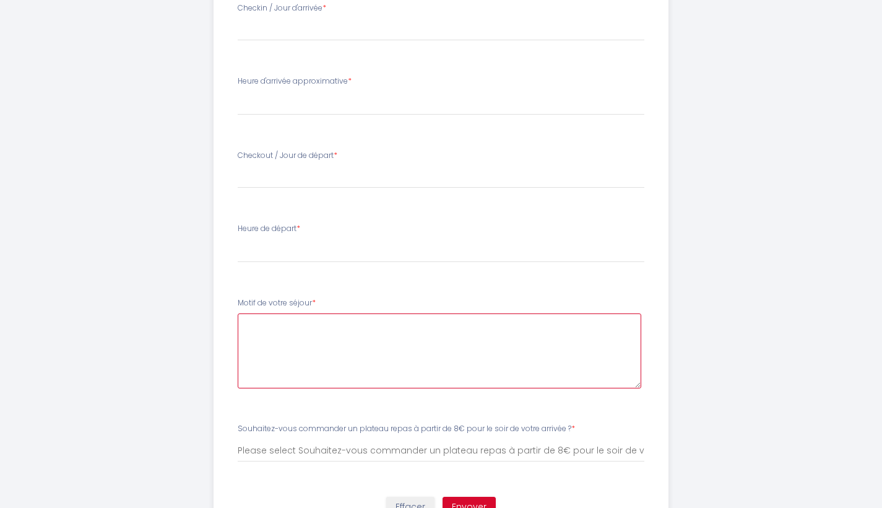
click at [264, 332] on séjour6 at bounding box center [440, 350] width 404 height 75
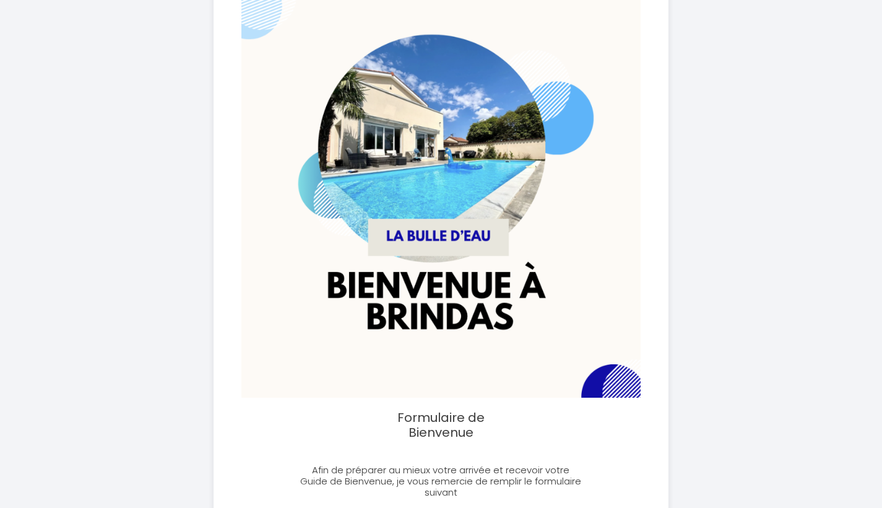
scroll to position [6, 0]
